Goal: Information Seeking & Learning: Learn about a topic

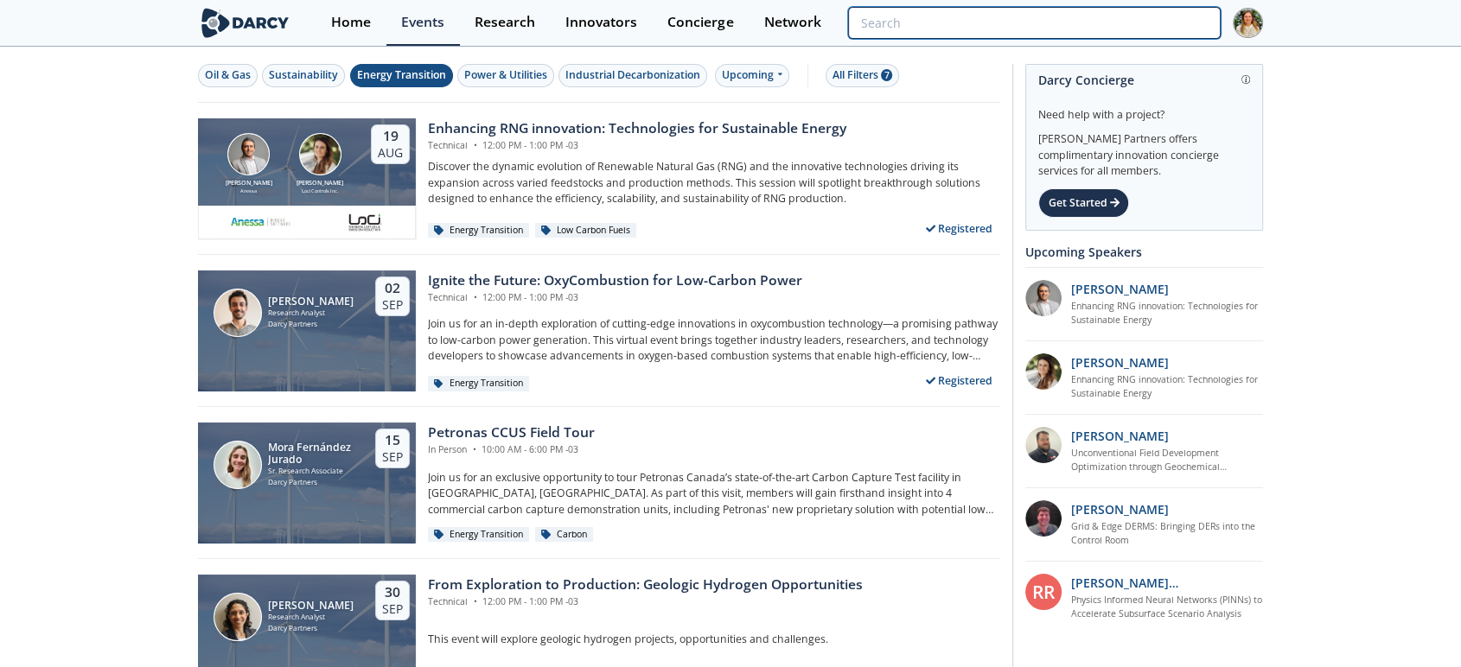
click at [1117, 17] on input "search" at bounding box center [1034, 23] width 372 height 32
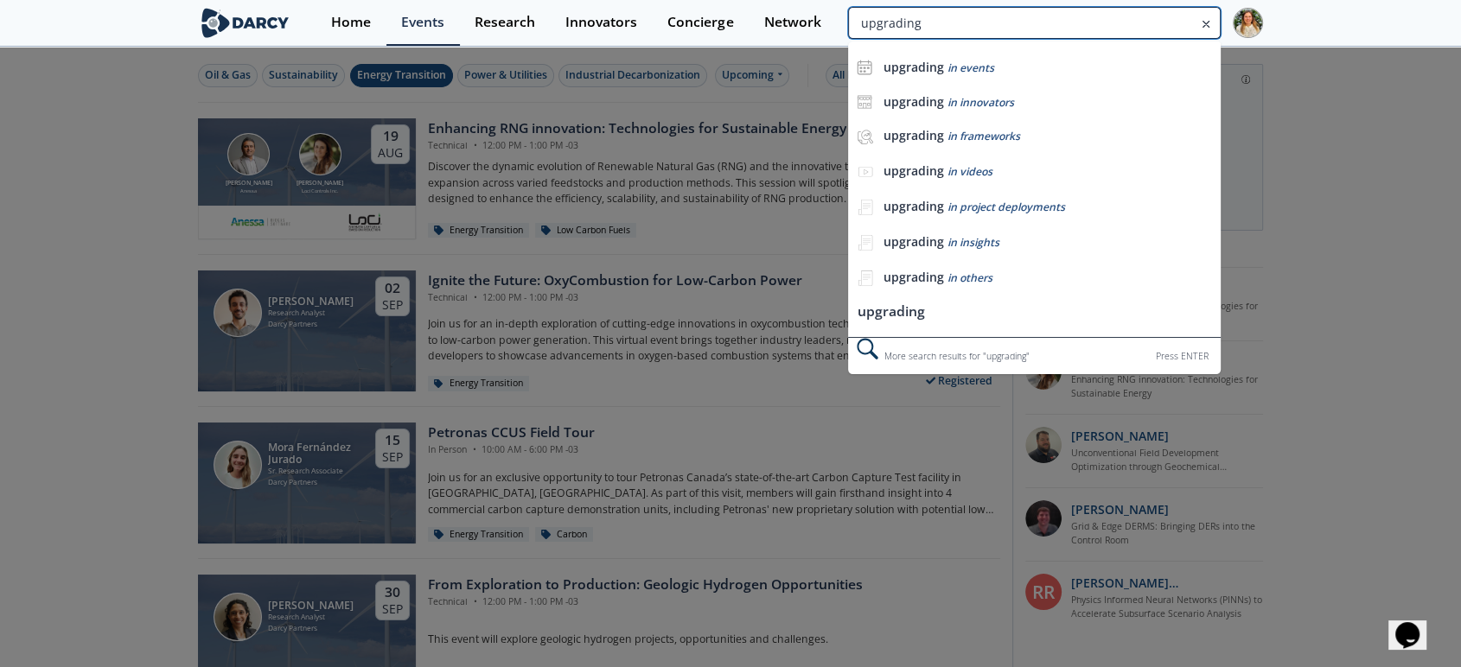
type input "upgrading"
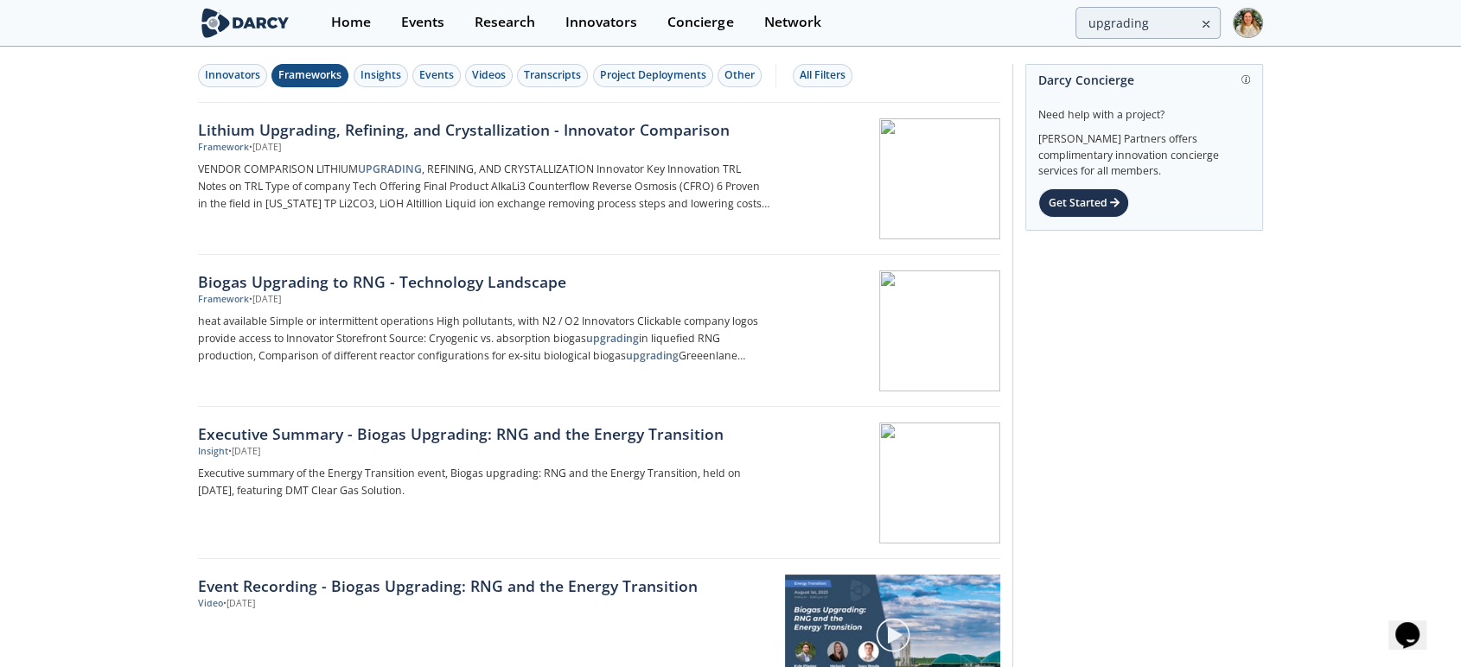
click at [315, 78] on div "Frameworks" at bounding box center [309, 75] width 63 height 16
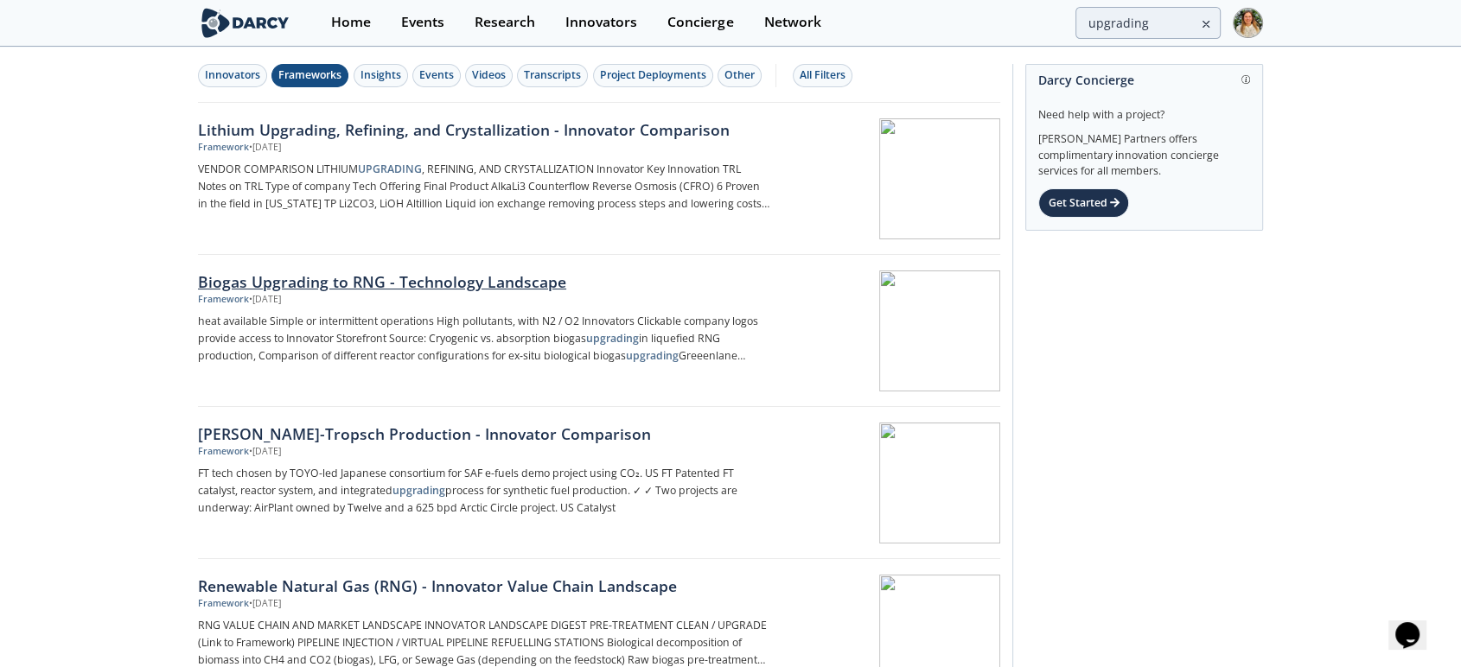
click at [373, 280] on div "Biogas Upgrading to RNG - Technology Landscape" at bounding box center [484, 282] width 572 height 22
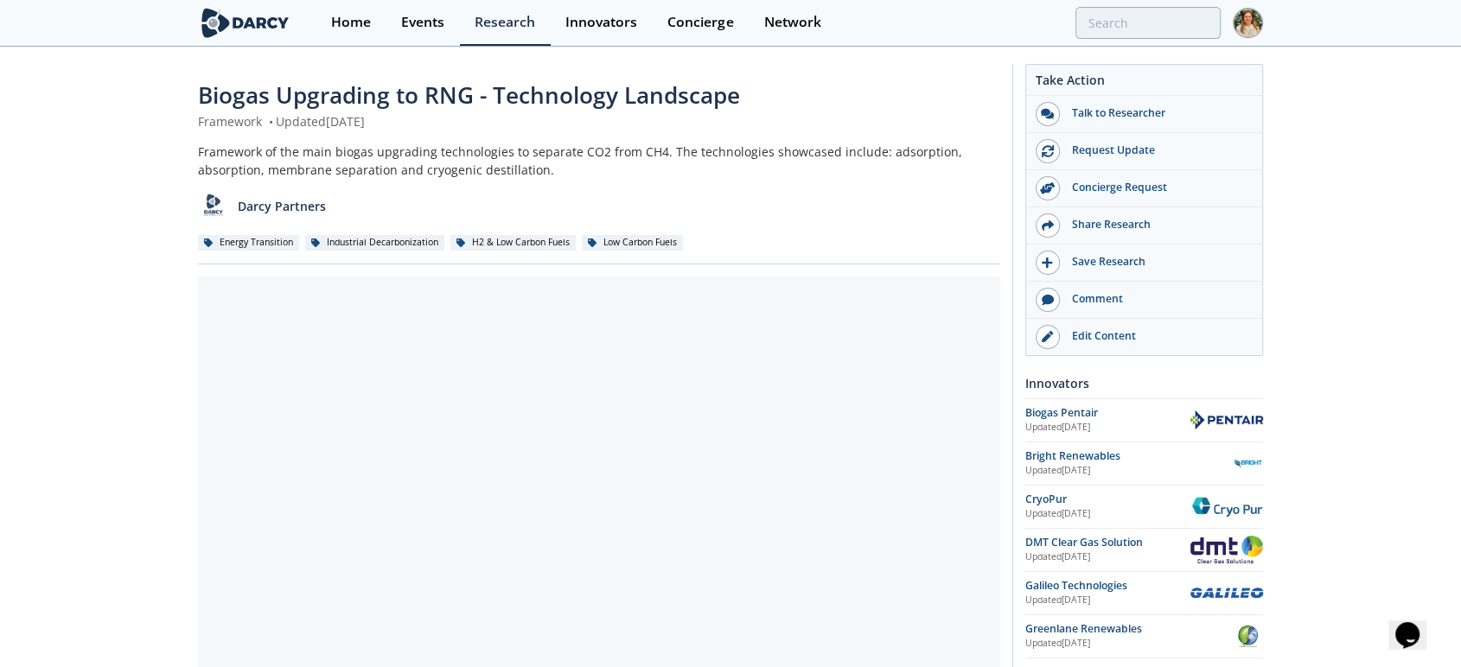
click at [106, 258] on div "Biogas Upgrading to RNG - Technology Landscape Framework • Updated [DATE] Frame…" at bounding box center [730, 667] width 1461 height 1238
